Goal: Task Accomplishment & Management: Manage account settings

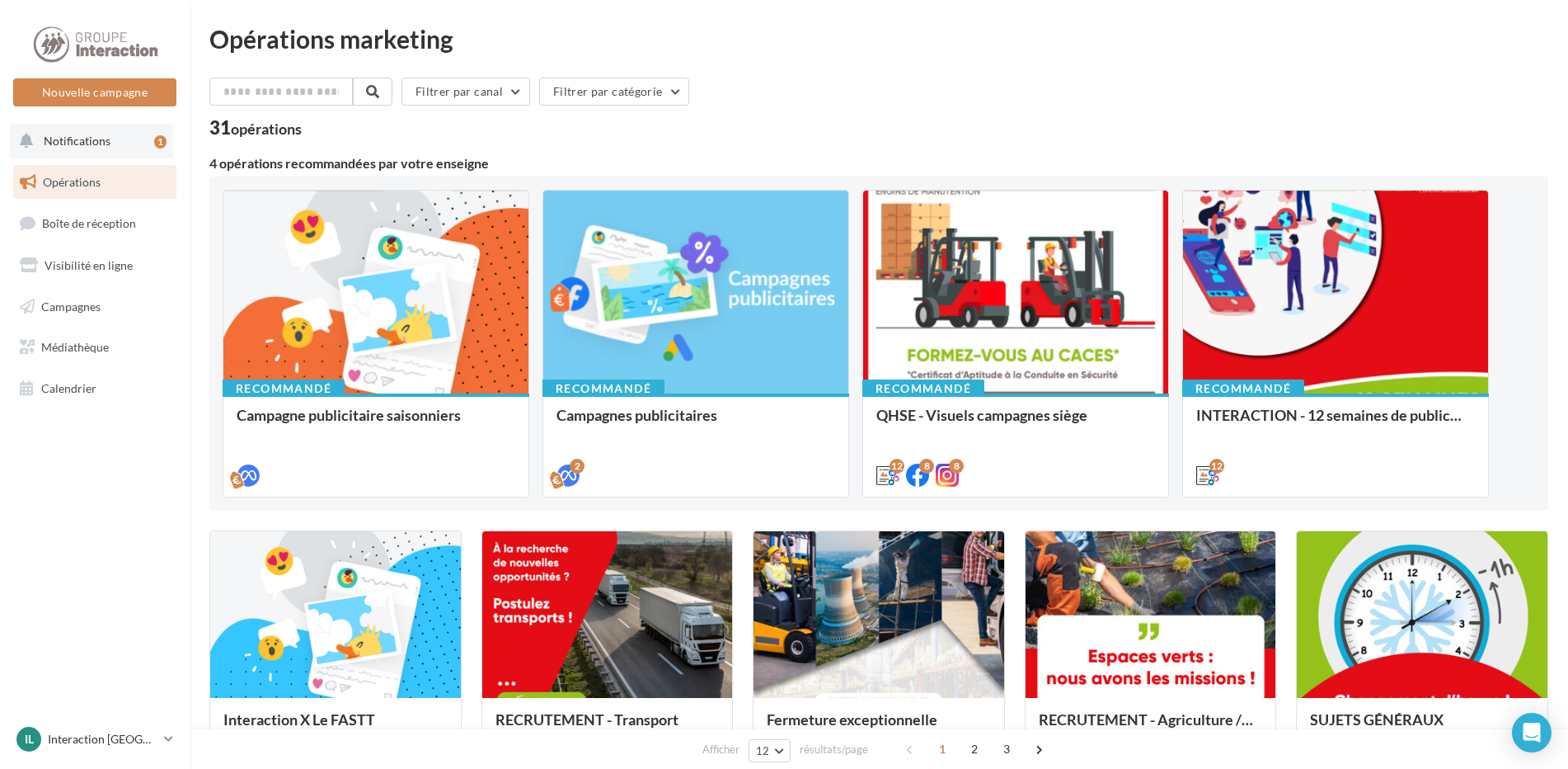
click at [128, 145] on button "Notifications 1" at bounding box center [91, 141] width 163 height 34
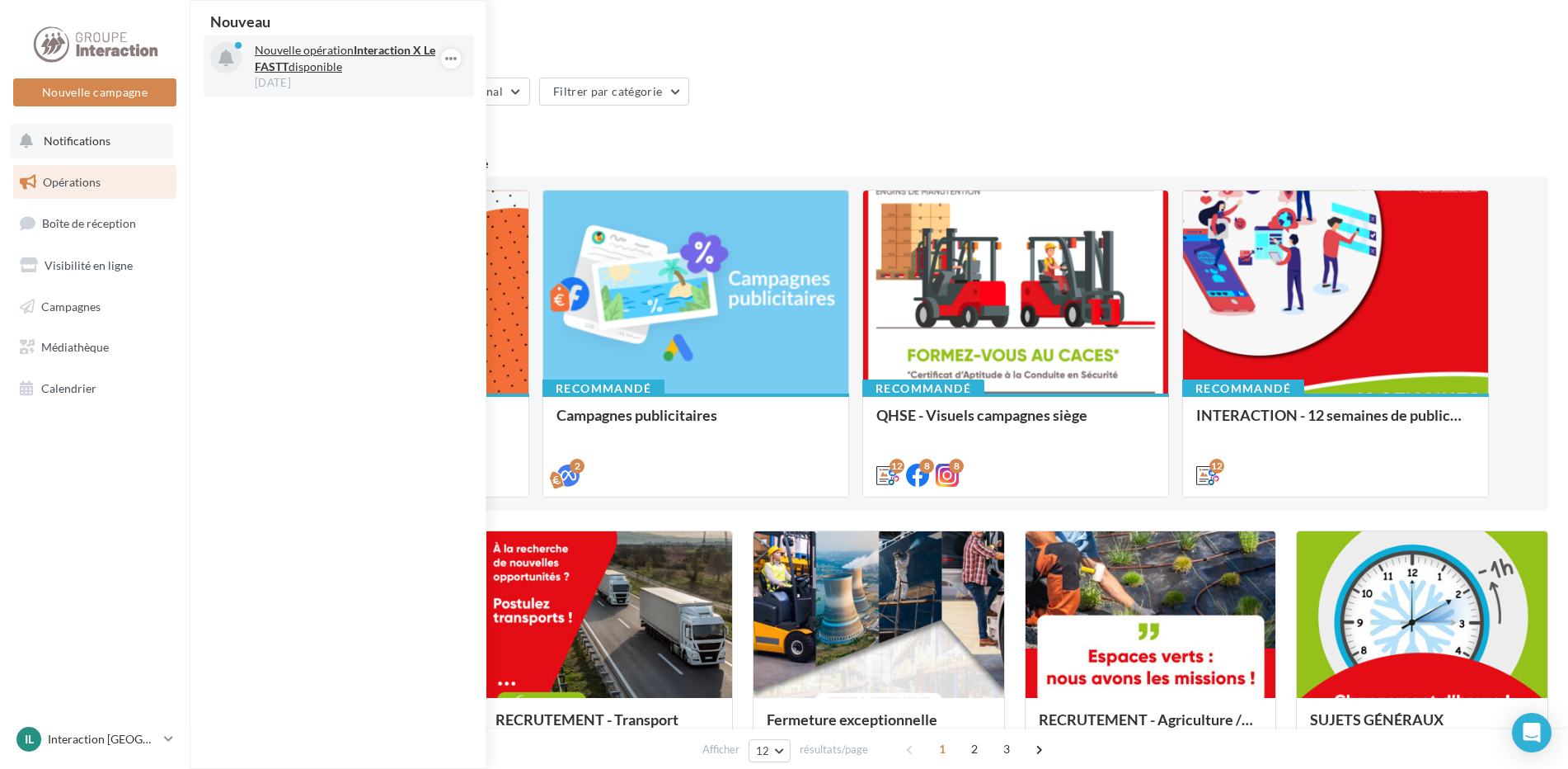
click at [315, 59] on p "Nouvelle opération Interaction X Le FASTT disponible" at bounding box center [351, 59] width 191 height 33
click at [291, 48] on p "Nouvelle opération Interaction X Le FASTT disponible" at bounding box center [351, 59] width 191 height 33
click at [232, 57] on icon at bounding box center [225, 59] width 15 height 17
click at [772, 113] on div "Filtrer par canal Filtrer par catégorie 31 opérations" at bounding box center [878, 107] width 1339 height 59
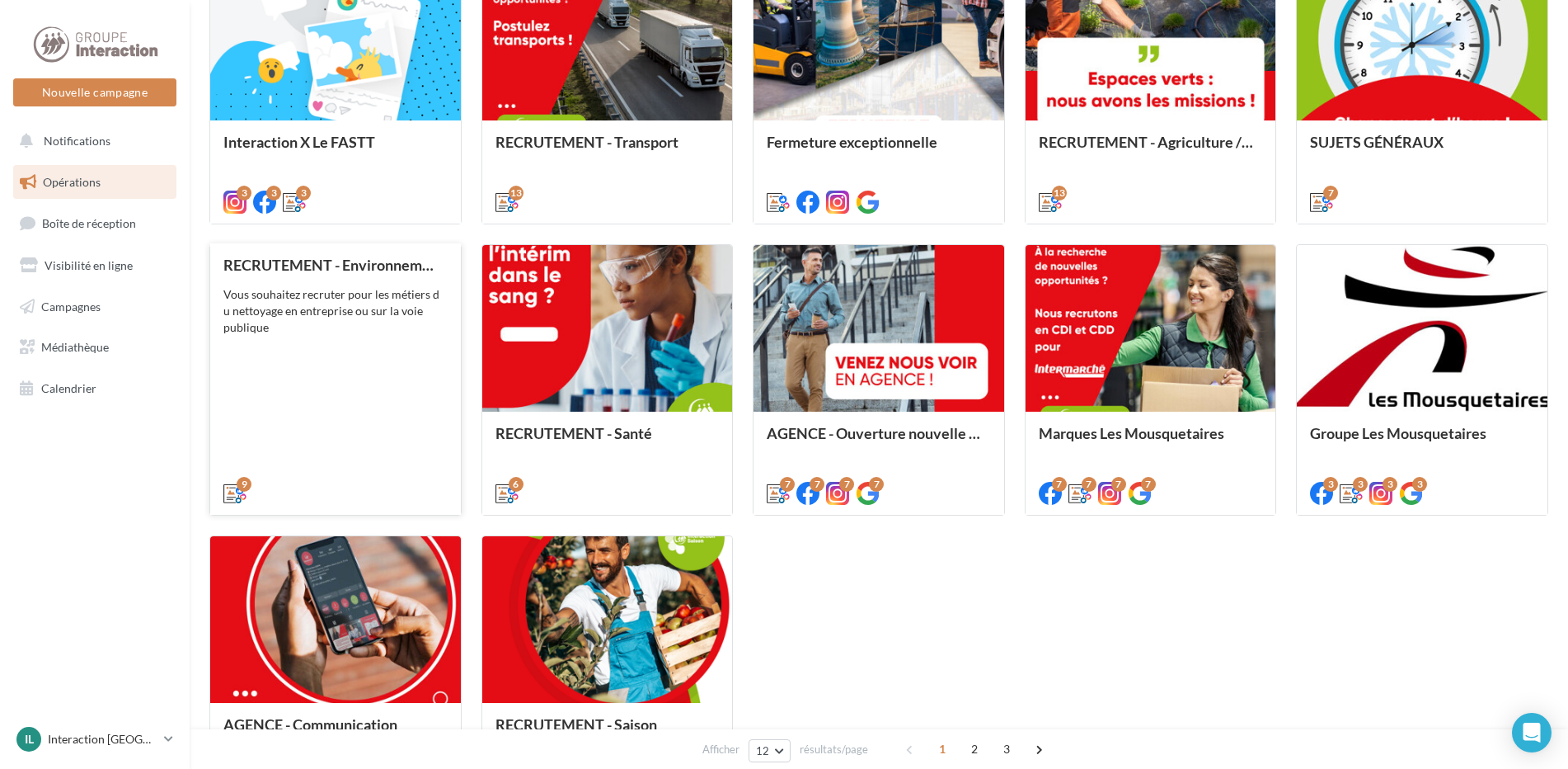
scroll to position [412, 0]
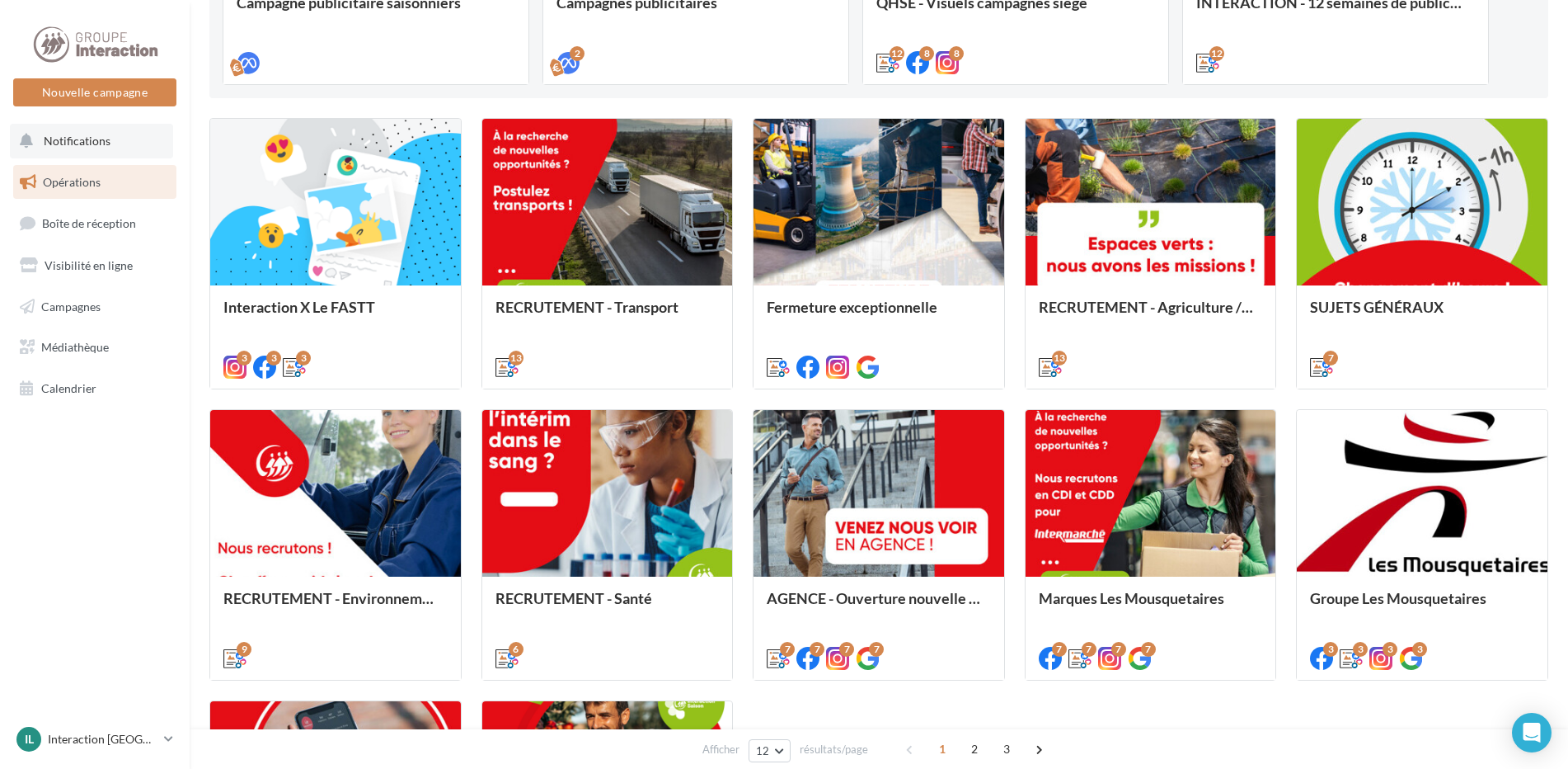
click at [104, 145] on span "Notifications" at bounding box center [77, 141] width 66 height 14
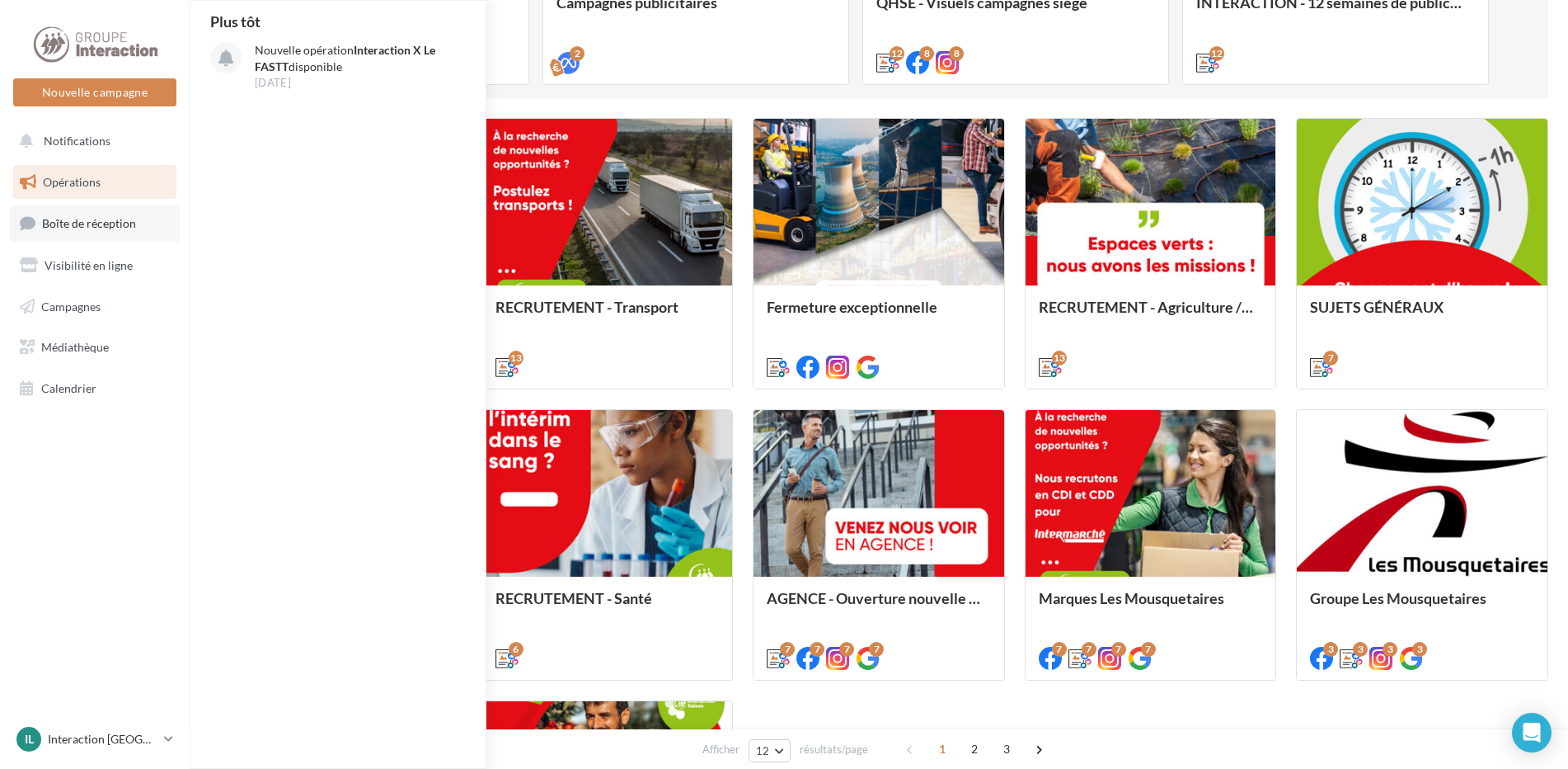
click at [91, 223] on span "Boîte de réception" at bounding box center [89, 223] width 94 height 14
